Goal: Task Accomplishment & Management: Manage account settings

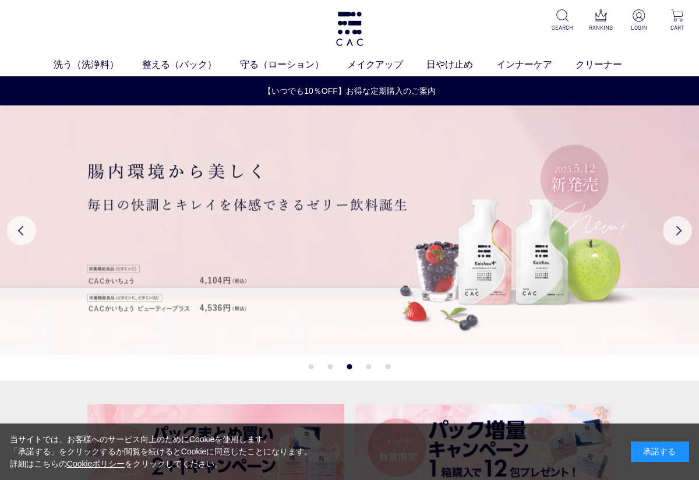
click at [638, 21] on img at bounding box center [639, 15] width 12 height 12
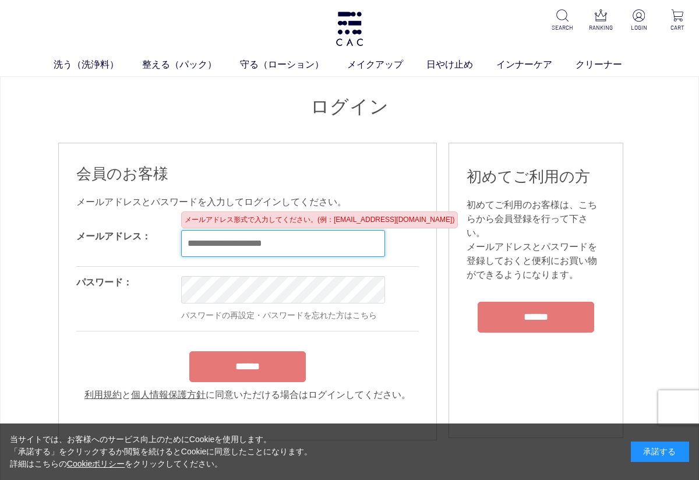
click at [311, 249] on input "email" at bounding box center [283, 243] width 204 height 27
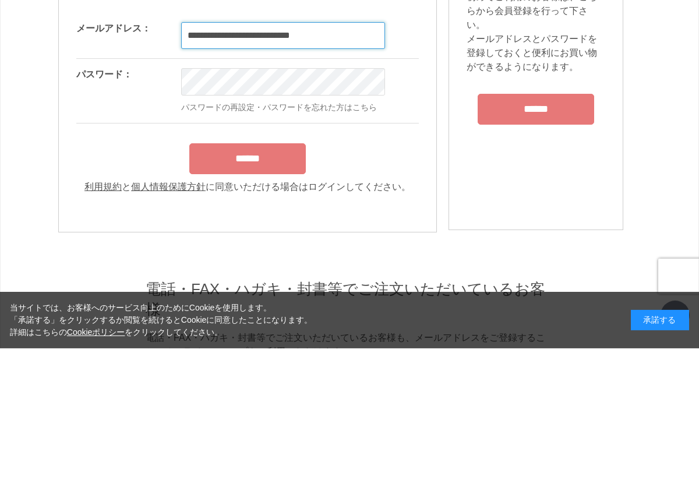
type input "**********"
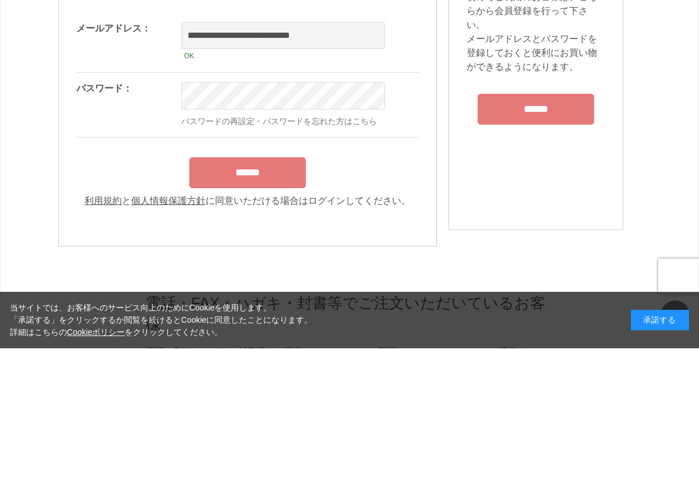
click at [253, 289] on input "******" at bounding box center [247, 304] width 117 height 31
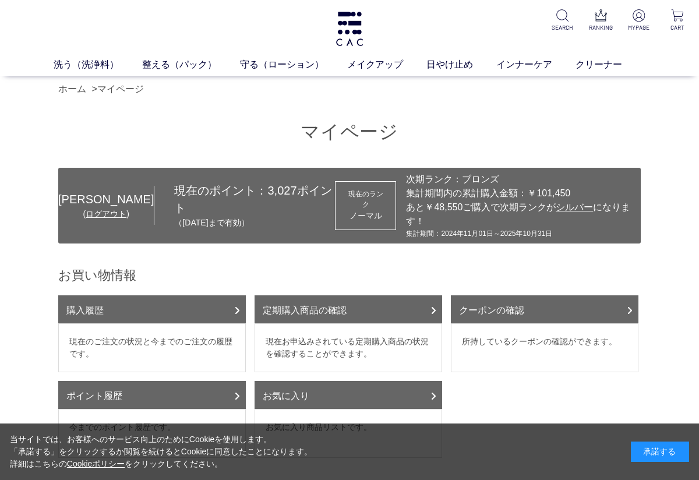
click at [217, 295] on link "購入履歴" at bounding box center [152, 309] width 188 height 28
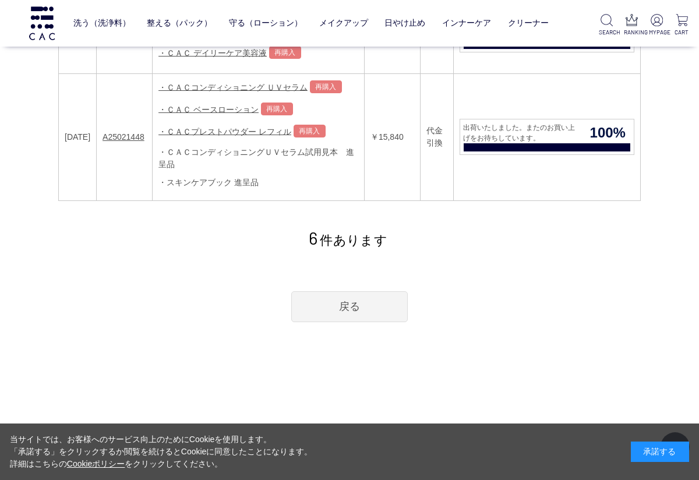
scroll to position [708, 0]
click at [358, 298] on link "戻る" at bounding box center [349, 306] width 117 height 31
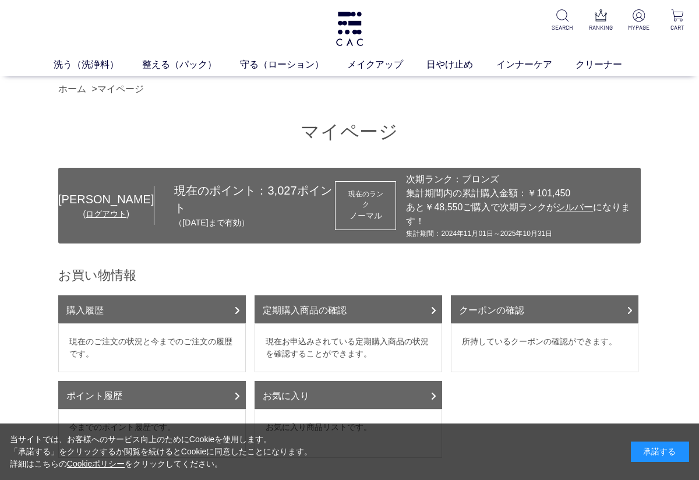
click at [78, 94] on link "ホーム" at bounding box center [72, 89] width 28 height 10
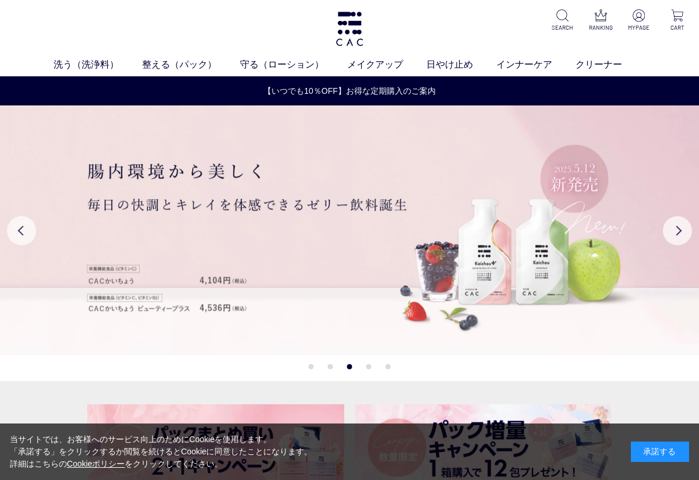
click at [634, 25] on p "MYPAGE" at bounding box center [639, 27] width 24 height 9
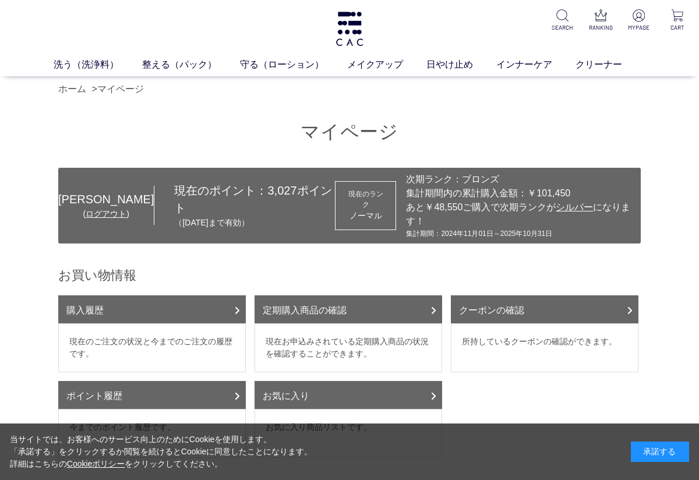
click at [598, 31] on p "RANKING" at bounding box center [601, 27] width 24 height 9
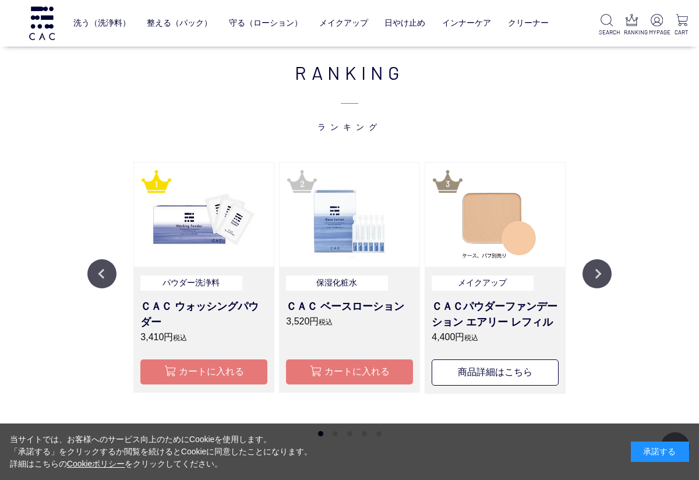
click at [608, 23] on img at bounding box center [607, 20] width 12 height 12
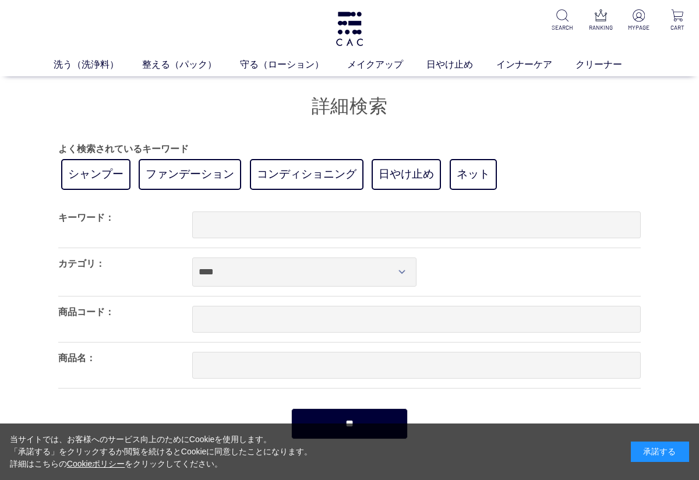
click at [643, 14] on img at bounding box center [639, 15] width 12 height 12
